Goal: Find specific page/section: Locate item on page

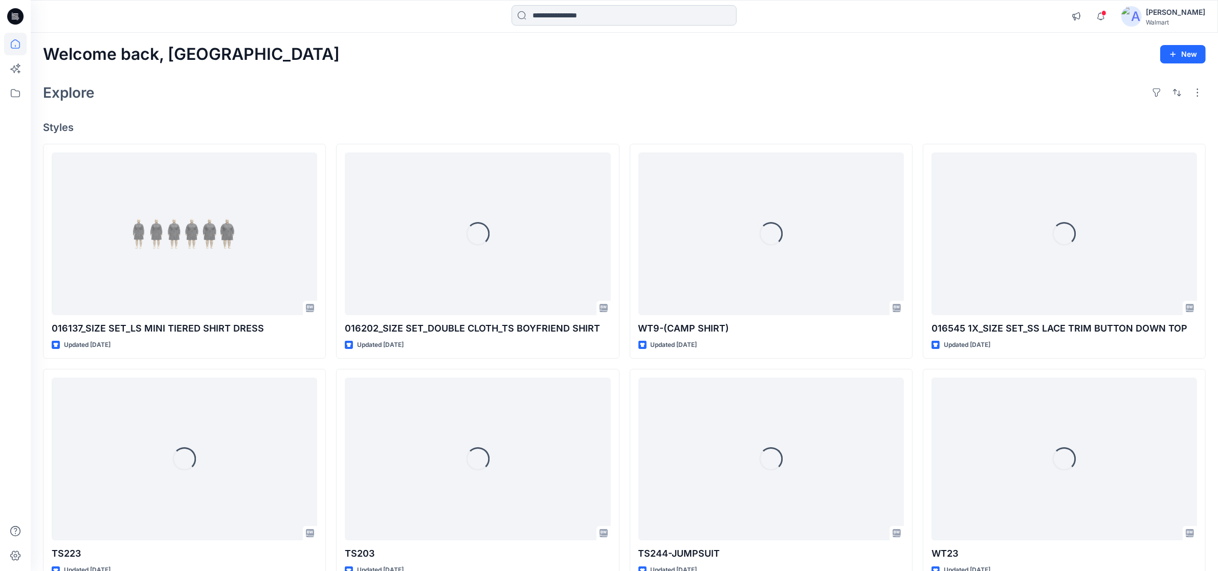
click at [564, 14] on input at bounding box center [624, 15] width 225 height 20
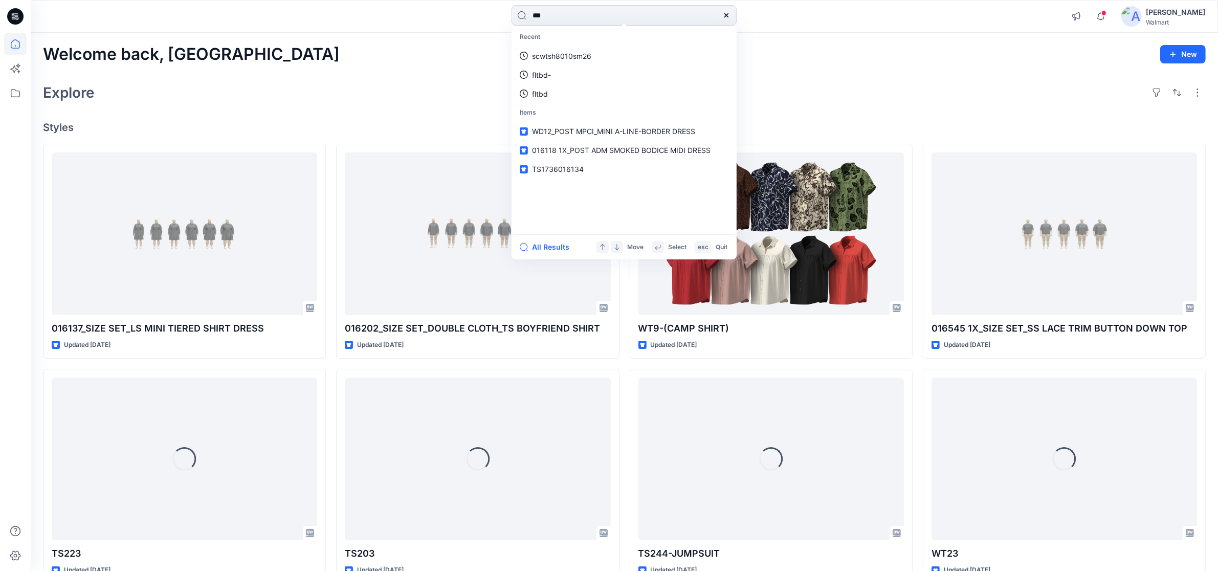
type input "****"
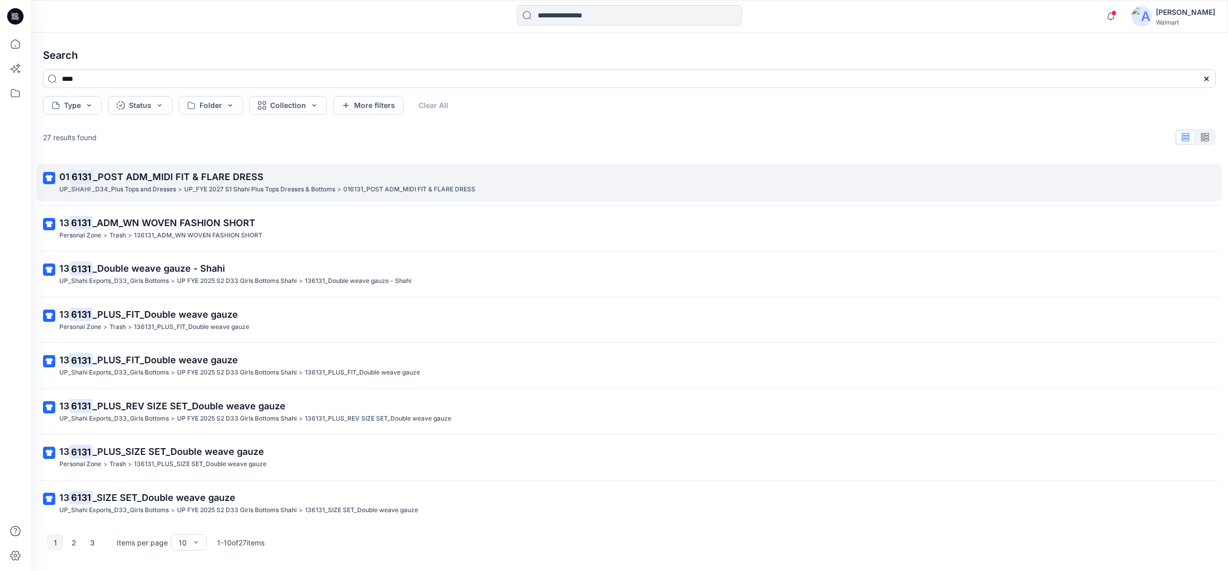
click at [174, 177] on span "_POST ADM_MIDI FIT & FLARE DRESS" at bounding box center [178, 176] width 170 height 11
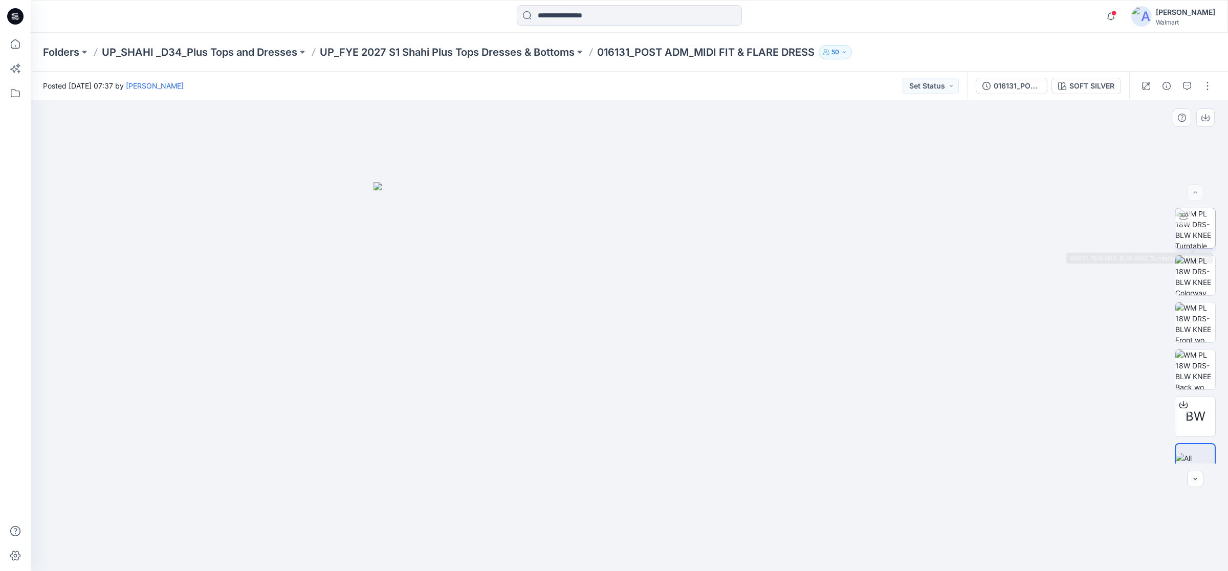
click at [1198, 225] on img at bounding box center [1195, 228] width 40 height 40
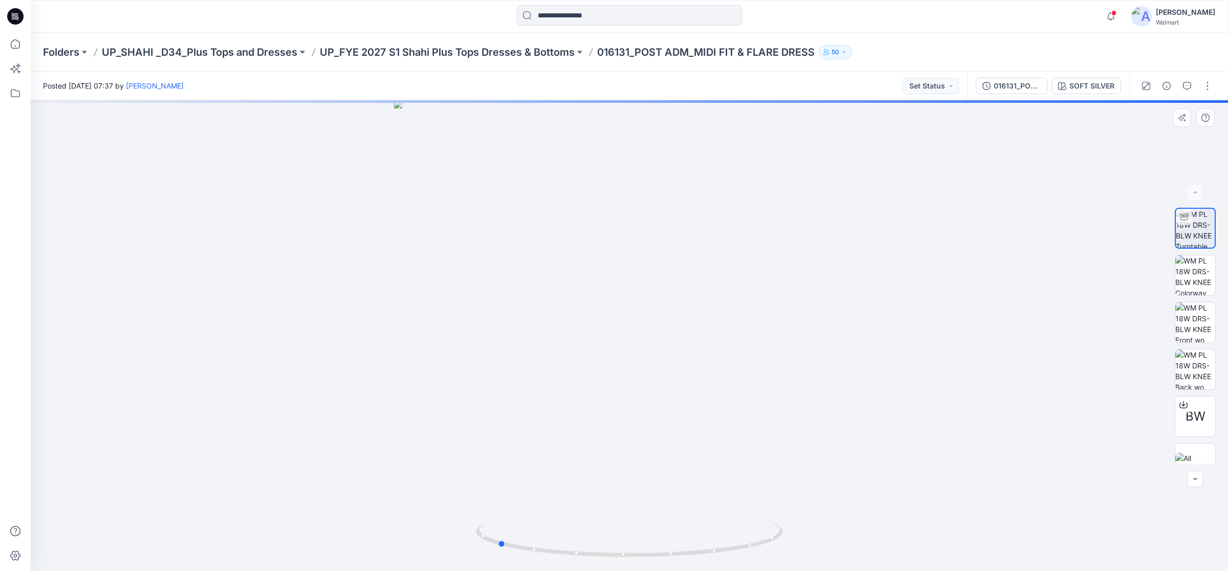
drag, startPoint x: 627, startPoint y: 556, endPoint x: 802, endPoint y: 550, distance: 175.0
click at [802, 550] on div at bounding box center [629, 335] width 1197 height 471
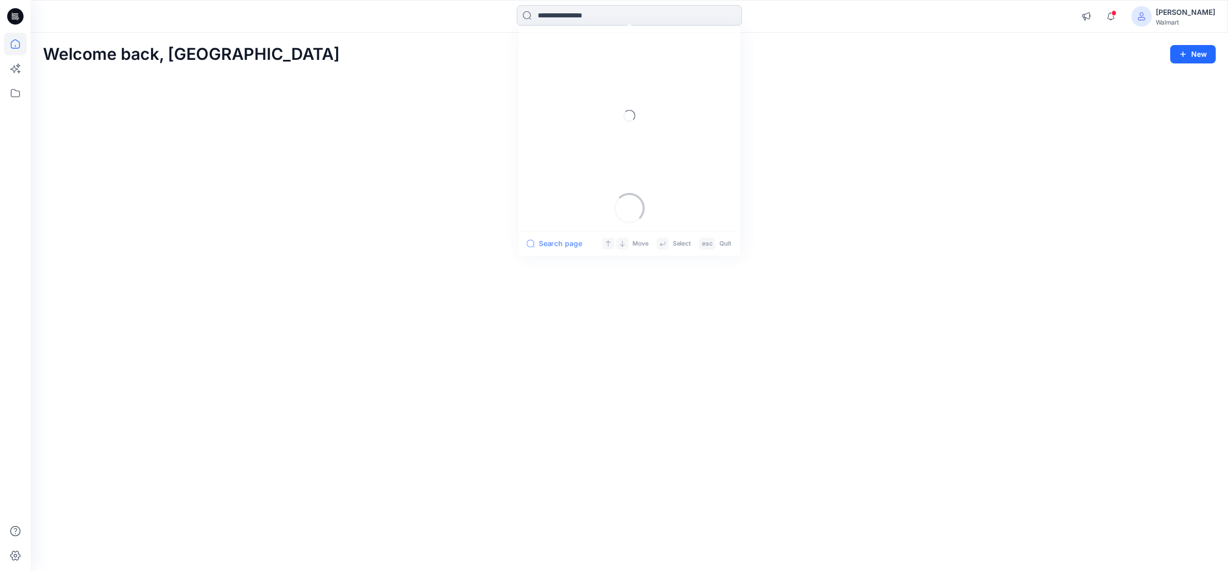
click at [564, 13] on input at bounding box center [629, 15] width 225 height 20
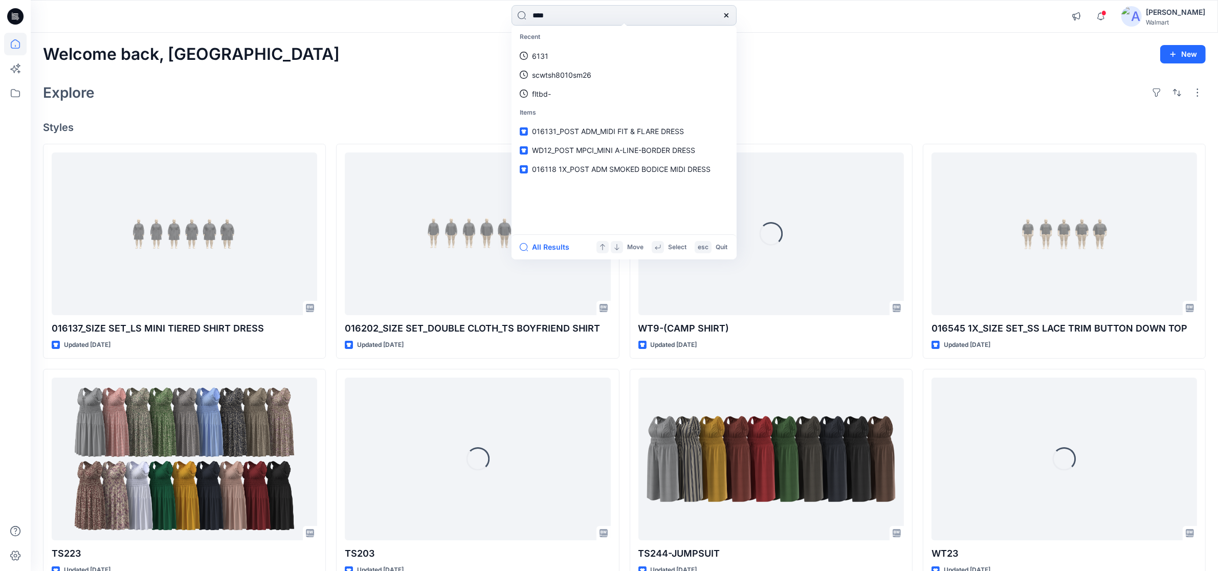
type input "*****"
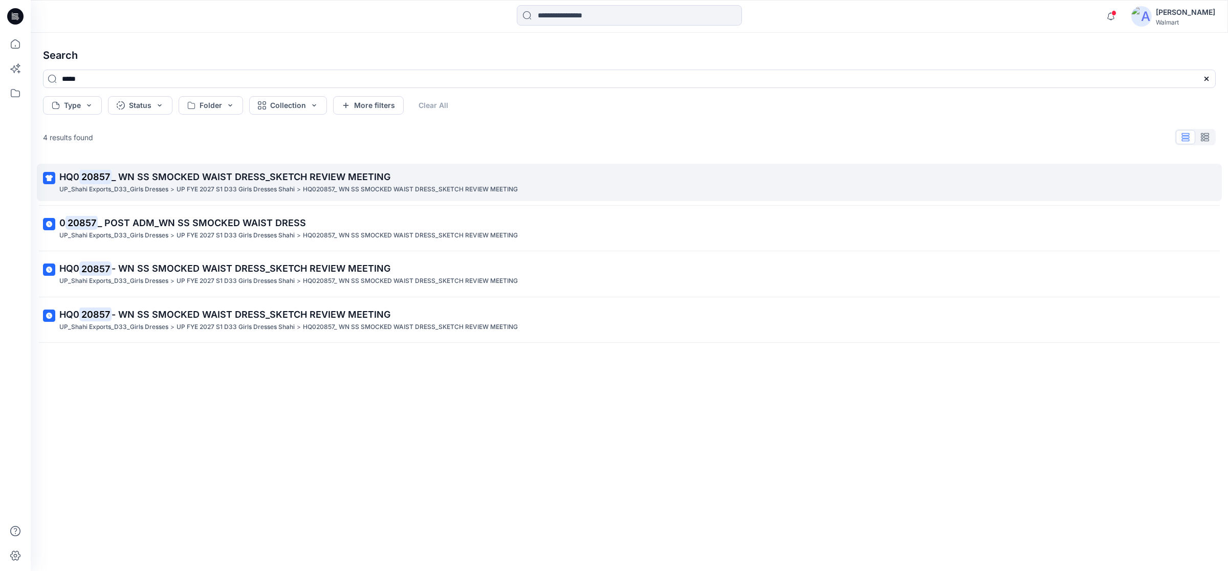
click at [101, 175] on mark "20857" at bounding box center [95, 176] width 32 height 14
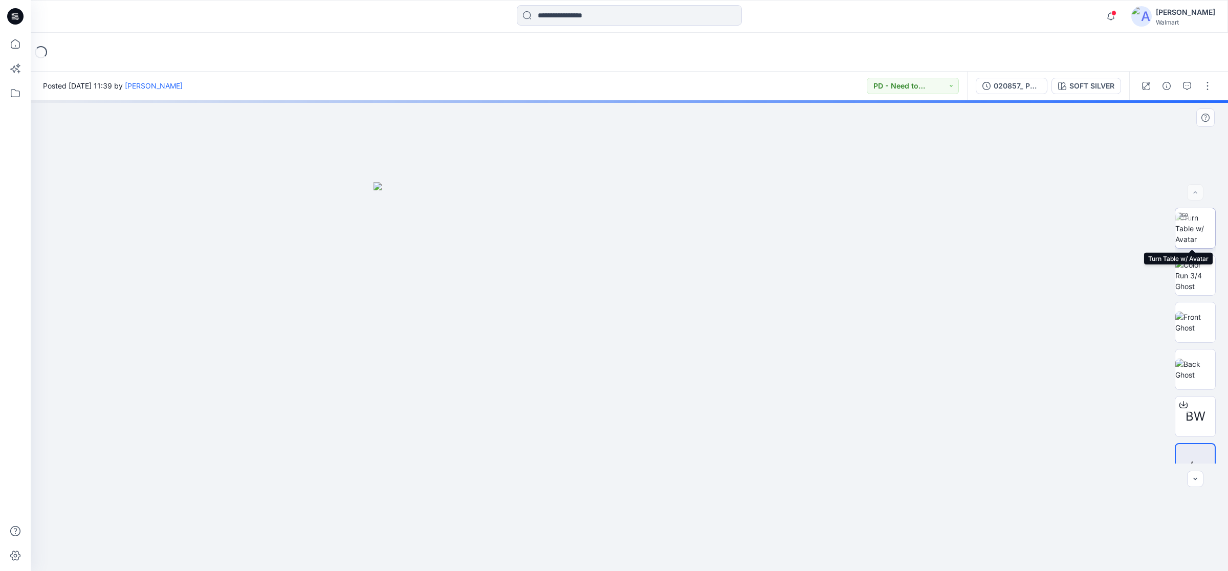
click at [1183, 229] on img at bounding box center [1195, 228] width 40 height 32
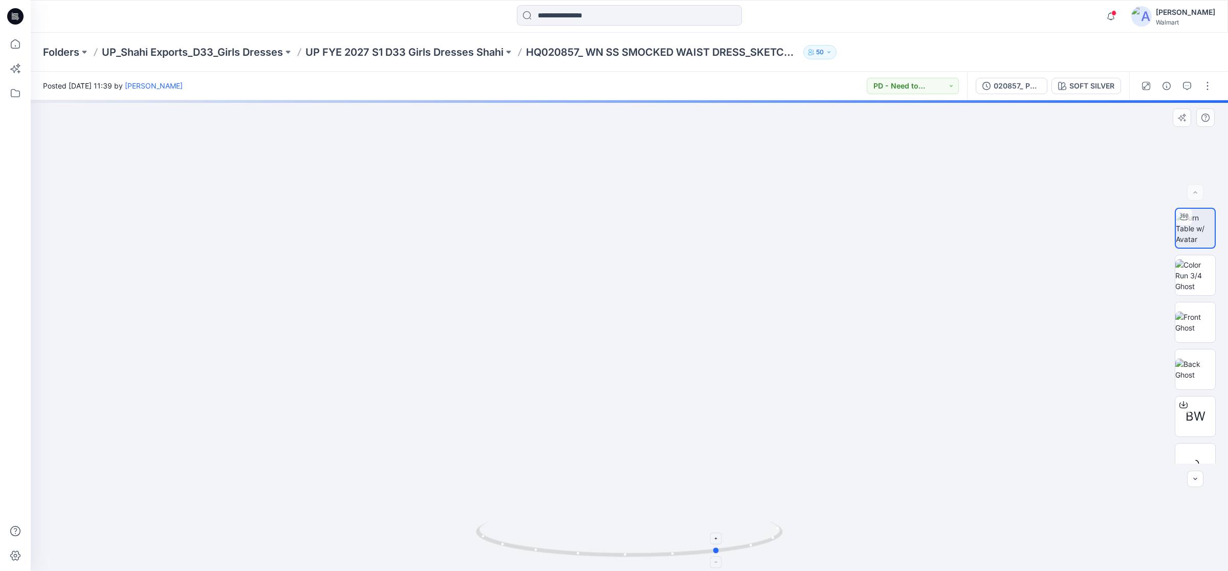
drag, startPoint x: 630, startPoint y: 555, endPoint x: 719, endPoint y: 555, distance: 89.0
click at [719, 555] on icon at bounding box center [631, 540] width 310 height 38
drag, startPoint x: 668, startPoint y: 369, endPoint x: 670, endPoint y: 265, distance: 104.4
drag, startPoint x: 717, startPoint y: 553, endPoint x: 625, endPoint y: 561, distance: 92.9
click at [625, 560] on icon at bounding box center [631, 540] width 310 height 38
